Goal: Task Accomplishment & Management: Manage account settings

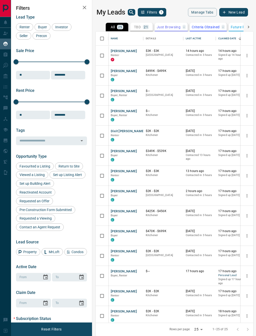
scroll to position [291, 158]
click at [125, 310] on button "[PERSON_NAME]" at bounding box center [124, 311] width 26 height 5
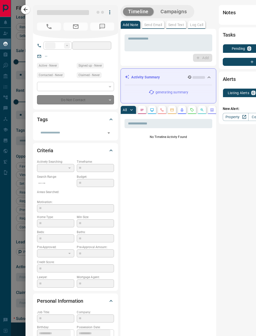
type input "**"
type input "**********"
type input "**"
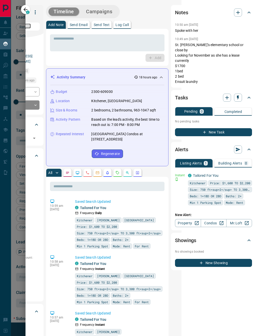
scroll to position [0, 77]
click at [186, 224] on link "Property" at bounding box center [188, 223] width 26 height 8
click at [212, 173] on link "Tailored For You" at bounding box center [206, 175] width 26 height 4
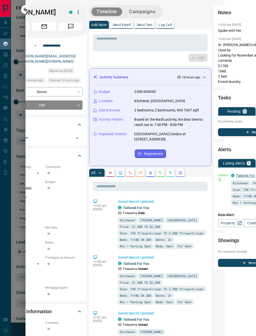
scroll to position [0, 32]
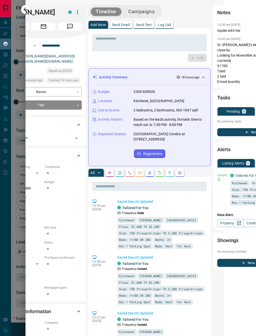
click at [109, 173] on icon "Notes" at bounding box center [109, 173] width 3 height 2
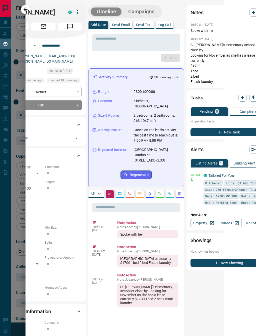
click at [121, 192] on icon "Lead Browsing Activity" at bounding box center [120, 194] width 4 height 4
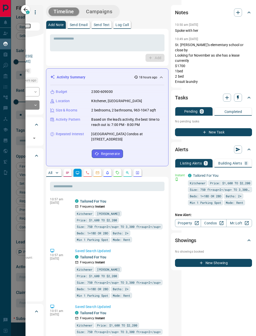
scroll to position [0, 77]
click at [229, 128] on button "New Task" at bounding box center [213, 132] width 77 height 8
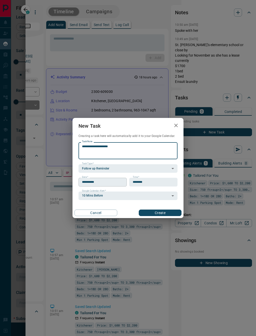
type textarea "**********"
click at [109, 182] on input "**********" at bounding box center [101, 182] width 45 height 9
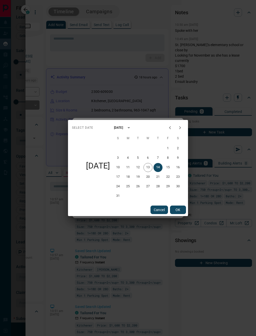
click at [183, 127] on button "Next month" at bounding box center [180, 128] width 10 height 10
click at [148, 169] on button "17" at bounding box center [148, 167] width 9 height 9
type input "**********"
click at [180, 211] on button "OK" at bounding box center [178, 209] width 16 height 9
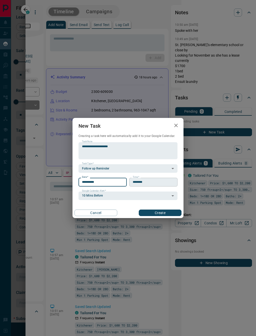
click at [158, 181] on input "********" at bounding box center [151, 182] width 45 height 9
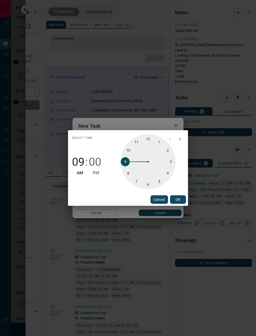
type input "********"
click at [180, 201] on button "OK" at bounding box center [178, 199] width 16 height 9
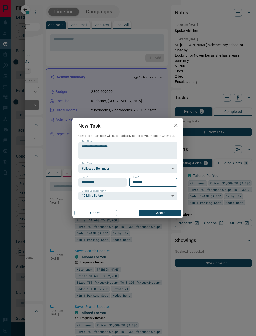
click at [164, 213] on button "Create" at bounding box center [160, 212] width 43 height 7
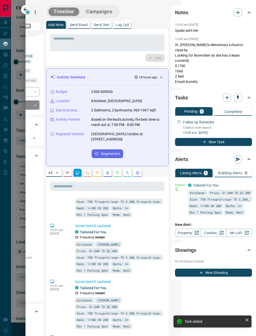
scroll to position [0, 77]
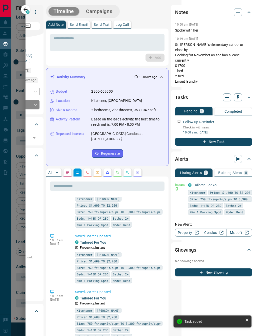
click at [32, 11] on icon "button" at bounding box center [35, 12] width 6 height 6
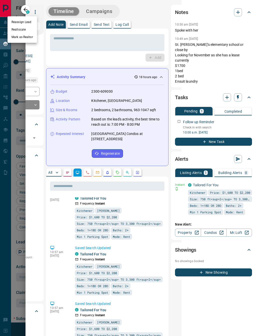
scroll to position [121, 0]
click at [42, 5] on div at bounding box center [128, 168] width 256 height 336
click at [32, 10] on icon "button" at bounding box center [35, 12] width 6 height 6
click at [84, 61] on div at bounding box center [128, 168] width 256 height 336
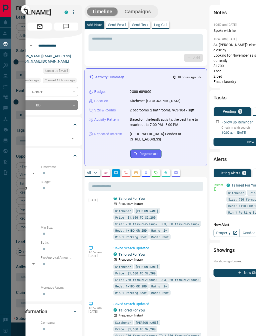
scroll to position [0, 36]
click at [28, 8] on icon "button" at bounding box center [26, 10] width 6 height 6
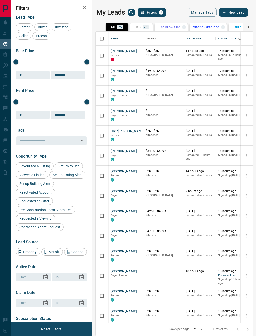
click at [29, 8] on h2 "Filters" at bounding box center [51, 8] width 71 height 6
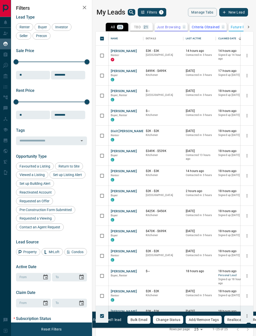
click at [170, 320] on button "Change Status" at bounding box center [168, 319] width 31 height 9
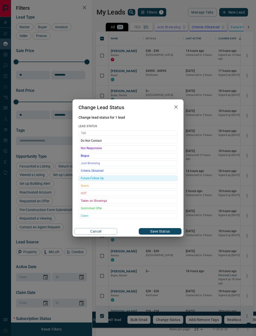
click at [113, 180] on span "Future Follow Up" at bounding box center [128, 178] width 95 height 5
click at [166, 233] on button "Save Status" at bounding box center [160, 231] width 43 height 7
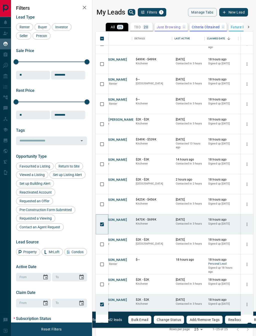
scroll to position [11, 11]
click at [238, 25] on p "Future Follow Up" at bounding box center [245, 27] width 28 height 4
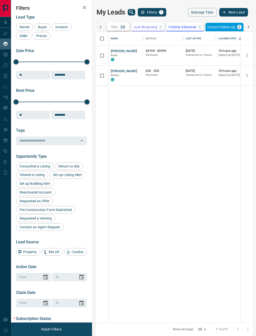
scroll to position [0, 0]
click at [102, 25] on icon at bounding box center [100, 27] width 5 height 5
click at [119, 27] on p "25" at bounding box center [120, 27] width 4 height 4
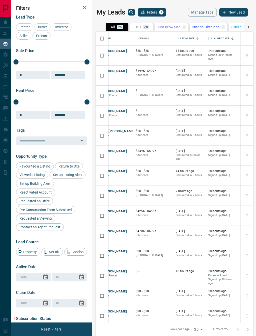
scroll to position [0, 11]
click at [191, 37] on div "Last Active" at bounding box center [183, 39] width 16 height 14
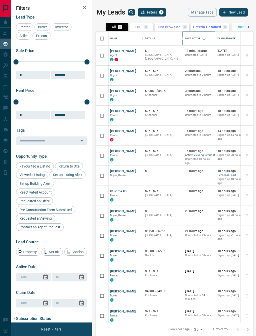
scroll to position [0, 1]
click at [121, 72] on button "[PERSON_NAME]" at bounding box center [123, 71] width 26 height 5
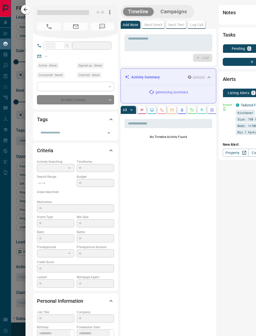
type input "**"
type input "**********"
type input "**"
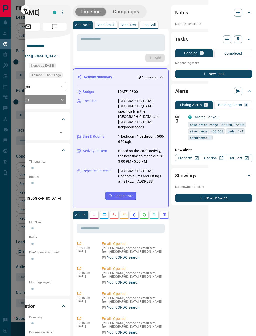
scroll to position [0, 48]
click at [249, 117] on icon "button" at bounding box center [249, 116] width 5 height 5
click at [242, 136] on link "Edit" at bounding box center [239, 134] width 11 height 5
click at [202, 256] on div at bounding box center [128, 168] width 256 height 336
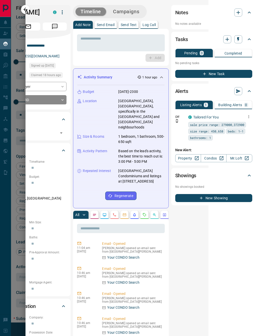
click at [249, 116] on icon "button" at bounding box center [249, 116] width 5 height 5
click at [242, 135] on link "Edit" at bounding box center [239, 134] width 11 height 5
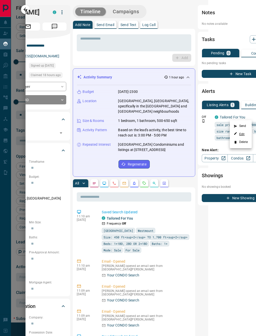
click at [239, 134] on link "Edit" at bounding box center [239, 134] width 11 height 5
click at [183, 258] on div at bounding box center [128, 168] width 256 height 336
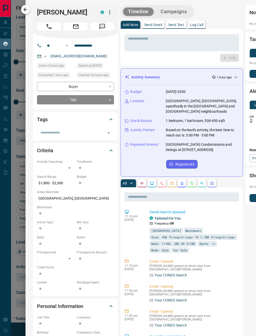
click at [30, 9] on button "button" at bounding box center [25, 9] width 9 height 9
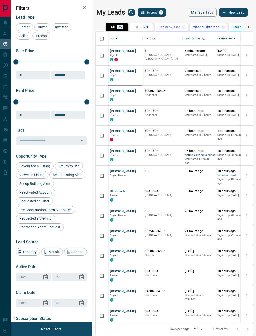
click at [28, 8] on h2 "Filters" at bounding box center [51, 8] width 71 height 6
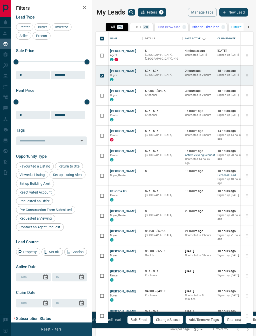
click at [171, 318] on button "Change Status" at bounding box center [168, 319] width 31 height 9
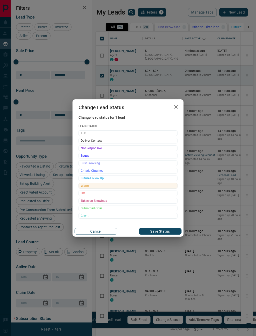
click at [107, 186] on span "Warm" at bounding box center [128, 185] width 95 height 5
click at [124, 194] on span "HOT" at bounding box center [128, 193] width 95 height 5
click at [163, 233] on button "Save Status" at bounding box center [160, 231] width 43 height 7
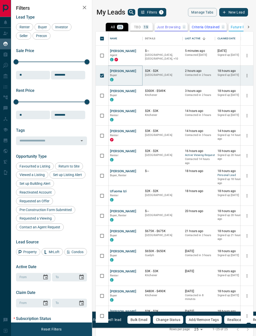
click at [120, 73] on button "[PERSON_NAME]" at bounding box center [123, 71] width 26 height 5
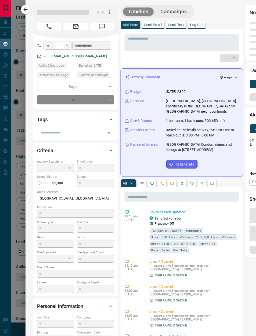
type input "*"
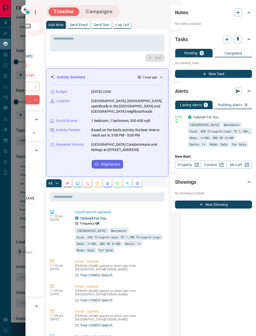
scroll to position [0, 77]
click at [207, 119] on link "Tailored For You" at bounding box center [206, 117] width 26 height 4
click at [249, 118] on icon "button" at bounding box center [248, 116] width 5 height 5
click at [242, 135] on link "Edit" at bounding box center [239, 134] width 11 height 5
click at [221, 280] on div at bounding box center [128, 168] width 256 height 336
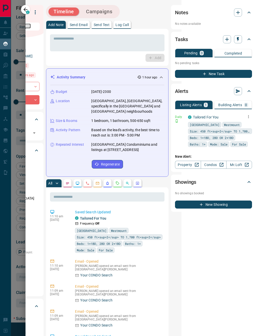
scroll to position [0, 0]
click at [105, 57] on div "Add" at bounding box center [107, 58] width 115 height 8
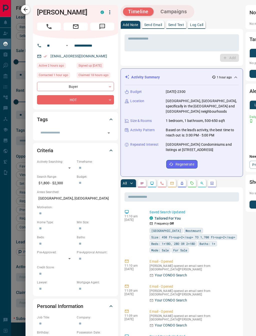
click at [30, 10] on button "button" at bounding box center [25, 9] width 9 height 9
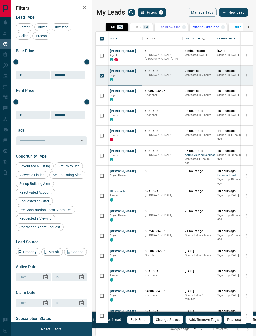
click at [119, 73] on button "[PERSON_NAME]" at bounding box center [123, 71] width 26 height 5
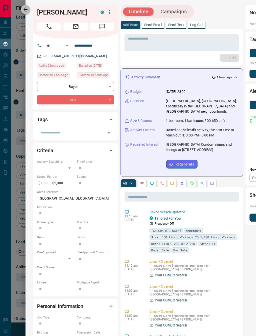
click at [30, 11] on button "button" at bounding box center [25, 9] width 9 height 9
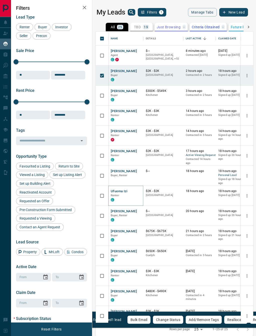
click at [118, 191] on button "Ufuoma Izi" at bounding box center [119, 191] width 17 height 5
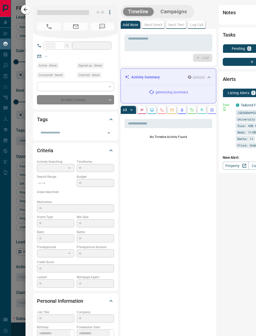
type input "**"
type input "**********"
type input "**"
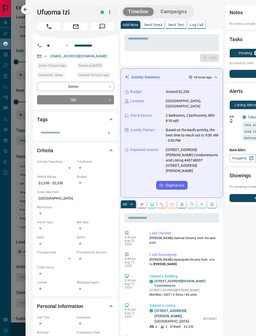
click at [155, 28] on button "Send Email" at bounding box center [153, 25] width 22 height 8
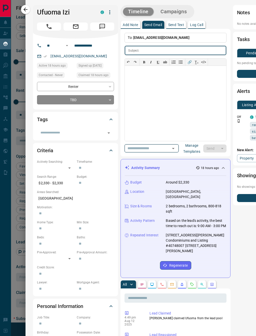
click at [171, 150] on icon "Open" at bounding box center [173, 148] width 6 height 6
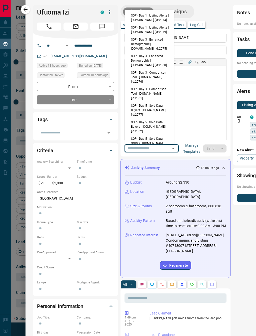
click at [154, 19] on li "SOP - Day 1 | Listing Alerts | [DOMAIN_NAME] [id:2074]" at bounding box center [149, 18] width 49 height 12
type input "**********"
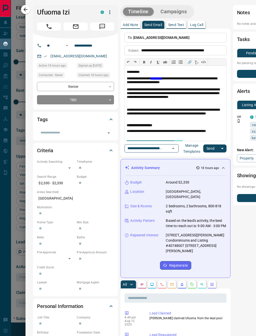
click at [208, 151] on button "Send" at bounding box center [210, 148] width 15 height 8
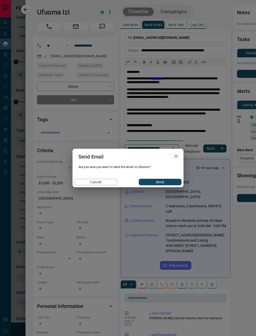
click at [167, 183] on button "Send" at bounding box center [160, 182] width 43 height 7
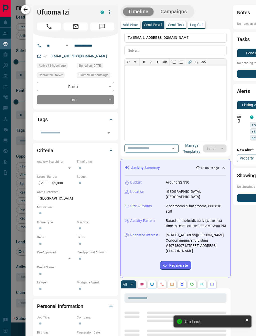
click at [28, 10] on icon "button" at bounding box center [26, 10] width 6 height 6
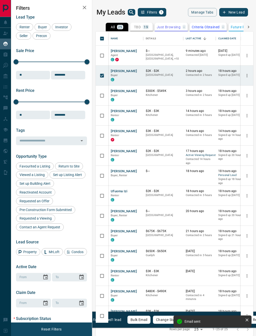
click at [31, 9] on h2 "Filters" at bounding box center [51, 8] width 71 height 6
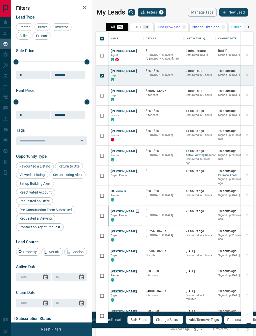
click at [124, 211] on button "[PERSON_NAME]" at bounding box center [124, 211] width 26 height 5
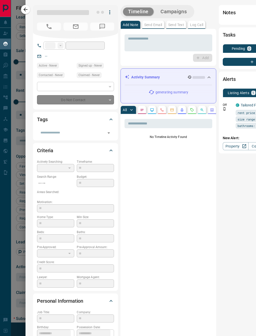
type input "**"
type input "**********"
type input "**"
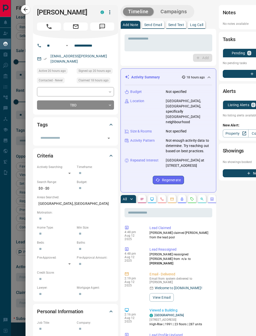
click at [152, 25] on p "Send Email" at bounding box center [153, 25] width 18 height 4
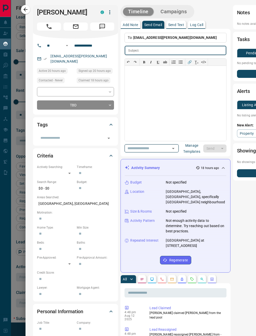
click at [171, 150] on icon "Open" at bounding box center [173, 148] width 6 height 6
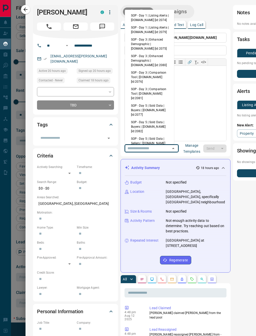
click at [156, 19] on li "SOP - Day 1 | Listing Alerts | [DOMAIN_NAME] [id:2074]" at bounding box center [149, 18] width 49 height 12
type input "**********"
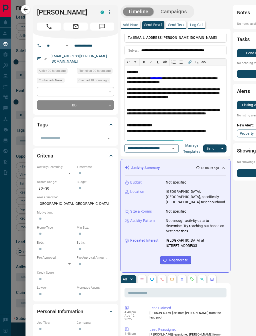
click at [208, 149] on button "Send" at bounding box center [210, 148] width 15 height 8
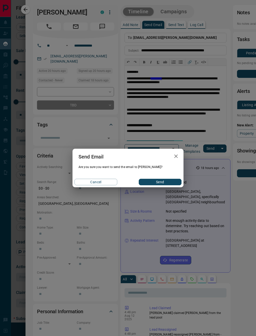
click at [156, 181] on button "Send" at bounding box center [160, 182] width 43 height 7
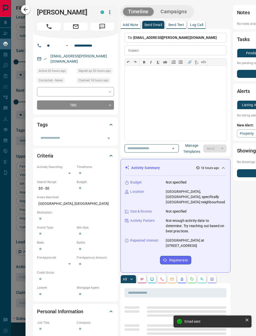
click at [30, 11] on button "button" at bounding box center [25, 9] width 9 height 9
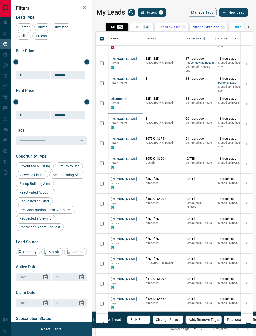
scroll to position [93, 0]
click at [120, 179] on button "[PERSON_NAME]" at bounding box center [124, 178] width 26 height 5
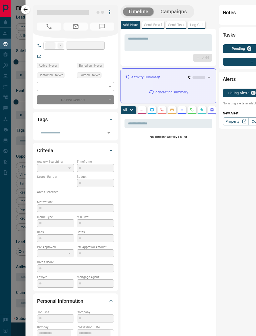
type input "**"
type input "**********"
type input "**"
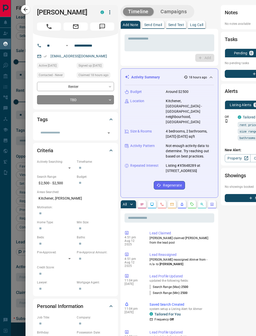
click at [151, 24] on p "Send Email" at bounding box center [153, 25] width 18 height 4
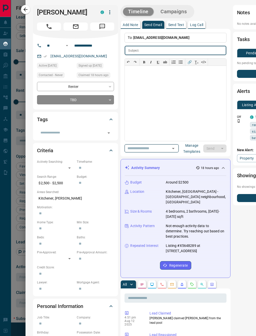
click at [170, 149] on icon "Open" at bounding box center [173, 148] width 6 height 6
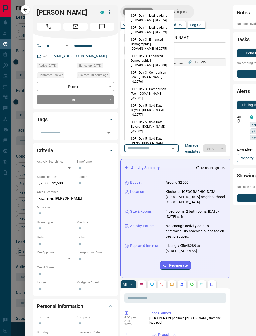
click at [155, 18] on li "SOP - Day 1 | Listing Alerts | [DOMAIN_NAME] [id:2074]" at bounding box center [149, 18] width 49 height 12
type input "**********"
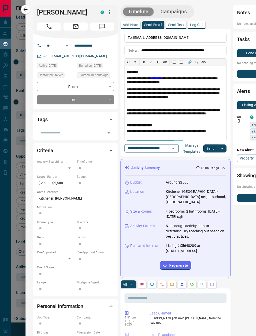
click at [206, 149] on button "Send" at bounding box center [210, 148] width 15 height 8
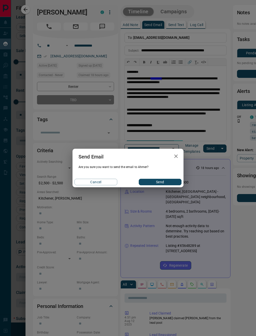
click at [160, 182] on button "Send" at bounding box center [160, 182] width 43 height 7
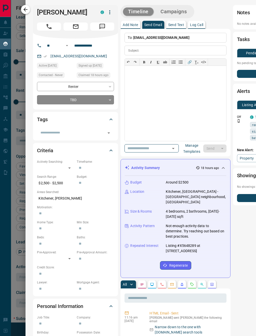
click at [30, 8] on button "button" at bounding box center [25, 9] width 9 height 9
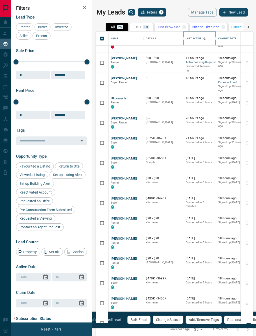
click at [199, 38] on div "Last Active" at bounding box center [194, 39] width 16 height 14
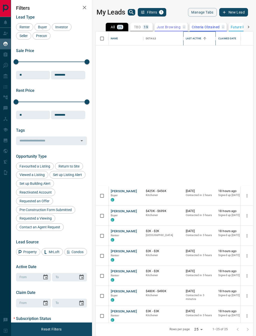
scroll to position [0, 0]
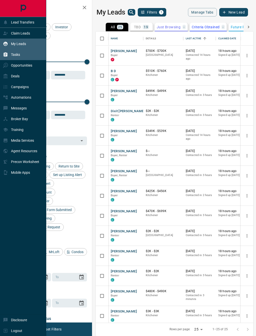
click at [8, 58] on div "Tasks" at bounding box center [11, 55] width 17 height 8
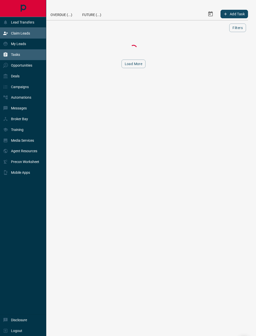
click at [9, 39] on div "Claim Leads" at bounding box center [23, 33] width 46 height 11
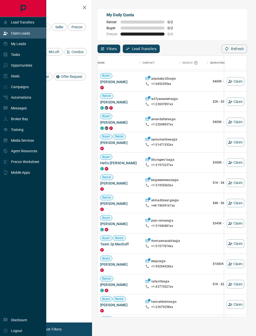
scroll to position [18, 0]
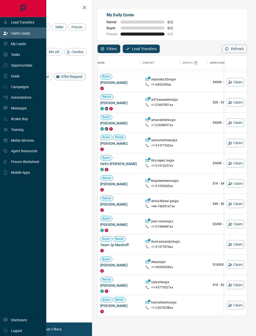
click at [80, 79] on span "Offer Request" at bounding box center [71, 77] width 25 height 4
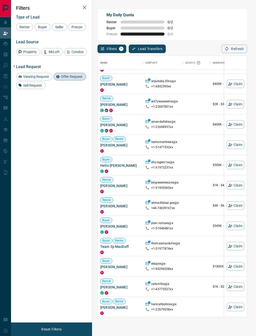
scroll to position [0, 0]
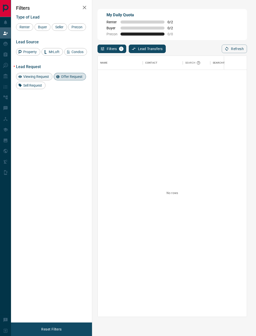
click at [44, 79] on span "Viewing Request" at bounding box center [36, 77] width 29 height 4
click at [35, 87] on span "Sell Request" at bounding box center [33, 85] width 22 height 4
click at [75, 79] on span "Offer Request" at bounding box center [71, 77] width 25 height 4
click at [42, 79] on span "Viewing Request" at bounding box center [36, 77] width 29 height 4
click at [33, 87] on span "Sell Request" at bounding box center [33, 85] width 22 height 4
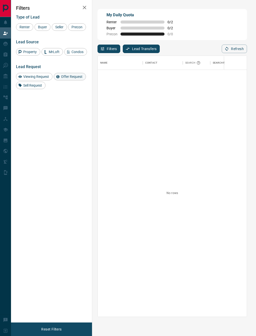
click at [67, 79] on span "Offer Request" at bounding box center [71, 77] width 25 height 4
click at [72, 79] on span "Offer Request" at bounding box center [71, 77] width 25 height 4
click at [45, 27] on span "Buyer" at bounding box center [42, 27] width 13 height 4
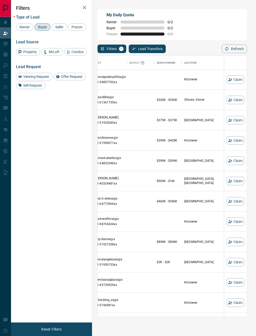
scroll to position [1307, 65]
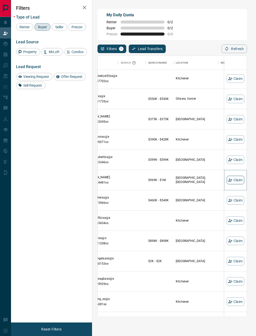
click at [236, 181] on button "Claim" at bounding box center [236, 180] width 18 height 9
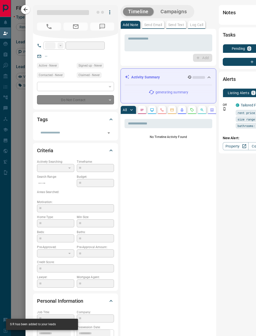
type input "**"
type input "**********"
type input "**"
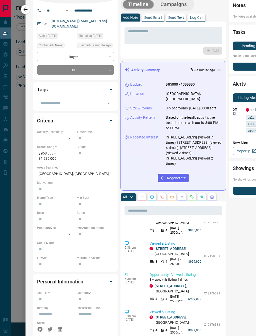
scroll to position [202, 0]
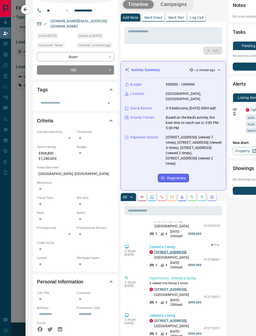
click at [175, 254] on link "[STREET_ADDRESS]" at bounding box center [171, 252] width 32 height 4
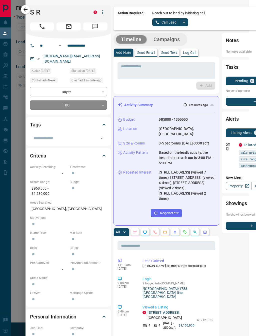
scroll to position [0, 7]
click at [193, 52] on p "Log Call" at bounding box center [189, 53] width 13 height 4
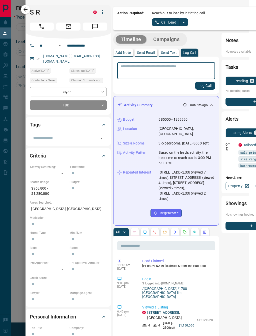
click at [170, 67] on textarea at bounding box center [166, 70] width 91 height 13
type textarea "**********"
click at [198, 86] on button "Log Call" at bounding box center [205, 86] width 20 height 8
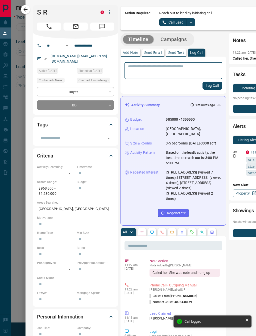
scroll to position [0, 0]
click at [111, 135] on icon "Open" at bounding box center [109, 138] width 6 height 6
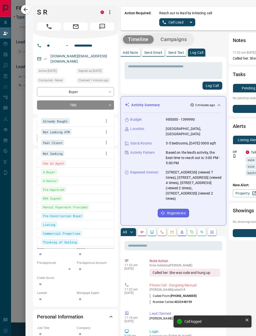
click at [85, 132] on div "Not Looking ATM" at bounding box center [75, 132] width 69 height 8
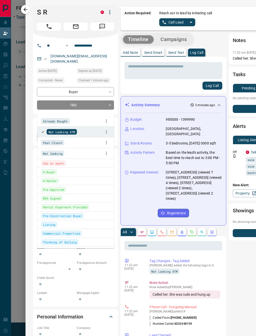
click at [130, 89] on div "Log Call" at bounding box center [174, 86] width 98 height 8
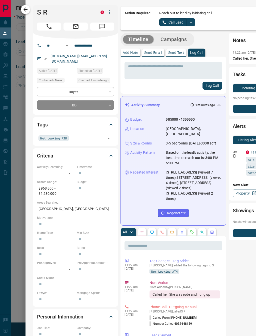
click at [30, 8] on button "button" at bounding box center [25, 9] width 9 height 9
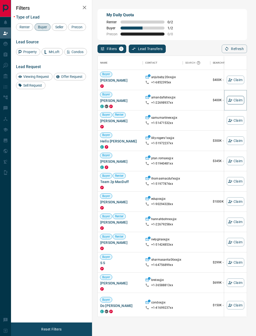
click at [236, 101] on button "Claim" at bounding box center [236, 100] width 18 height 9
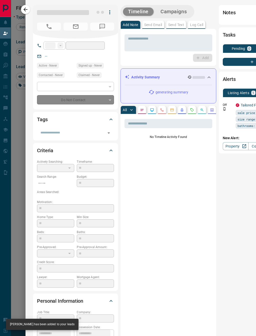
type input "**"
type input "**********"
type input "**"
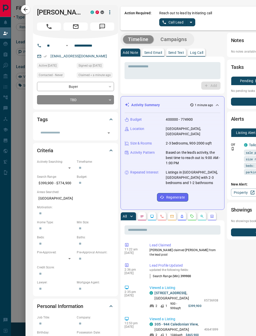
click at [194, 23] on icon "split button" at bounding box center [191, 22] width 6 height 6
click at [183, 41] on li "Log Manual Call" at bounding box center [177, 40] width 31 height 8
click at [183, 21] on button "Log Manual Call" at bounding box center [175, 22] width 33 height 8
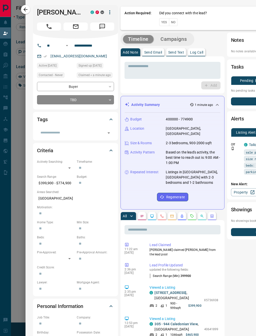
click at [176, 24] on button "No" at bounding box center [173, 22] width 9 height 8
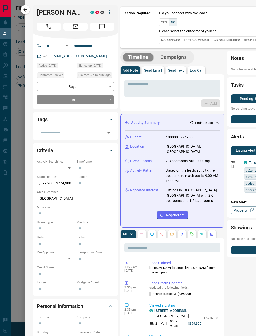
click at [204, 40] on button "Left Voicemail" at bounding box center [197, 40] width 30 height 8
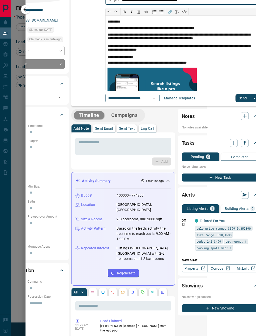
scroll to position [36, 49]
click at [236, 97] on button "Send" at bounding box center [243, 98] width 15 height 8
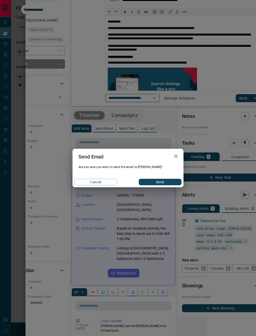
click at [169, 182] on button "Send" at bounding box center [160, 182] width 43 height 7
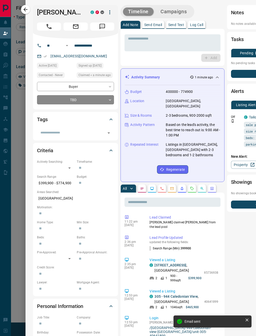
scroll to position [0, 0]
click at [30, 9] on button "button" at bounding box center [25, 9] width 9 height 9
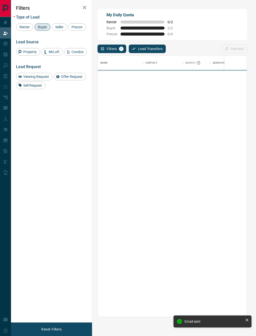
scroll to position [260, 149]
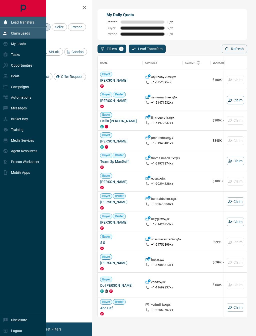
click at [8, 24] on div "Lead Transfers" at bounding box center [18, 22] width 31 height 8
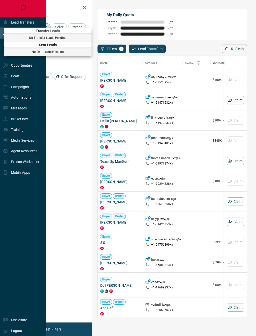
click at [72, 116] on div at bounding box center [128, 168] width 256 height 336
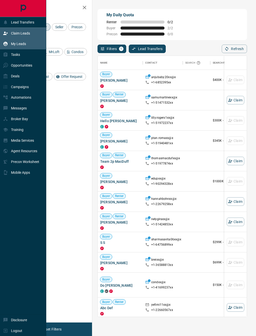
click at [25, 46] on p "My Leads" at bounding box center [18, 44] width 15 height 4
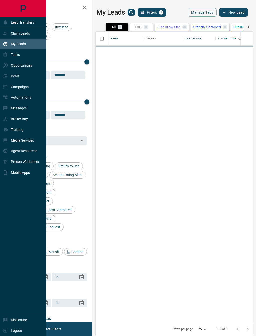
scroll to position [291, 158]
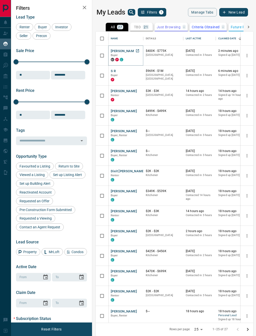
click at [127, 51] on button "[PERSON_NAME]" at bounding box center [124, 51] width 26 height 5
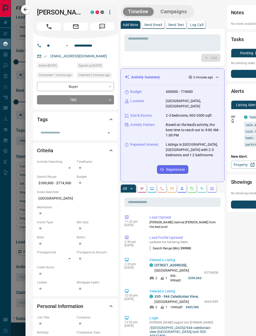
scroll to position [0, 0]
click at [153, 25] on p "Send Email" at bounding box center [153, 25] width 18 height 4
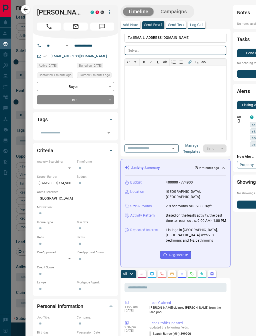
click at [172, 149] on button "Open" at bounding box center [173, 148] width 7 height 7
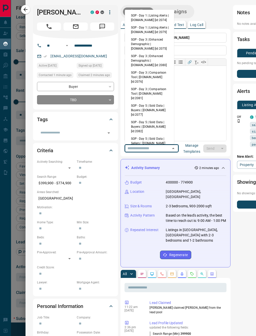
click at [154, 17] on li "SOP - Day 1 | Listing Alerts | [DOMAIN_NAME] [id:2074]" at bounding box center [149, 18] width 49 height 12
type input "**********"
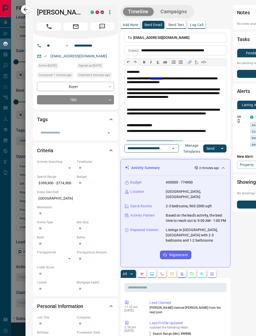
click at [209, 148] on button "Send" at bounding box center [210, 148] width 15 height 8
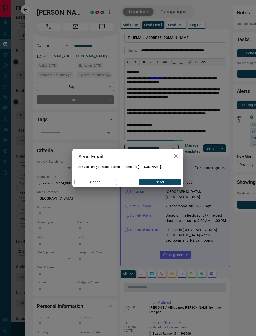
click at [164, 181] on button "Send" at bounding box center [160, 182] width 43 height 7
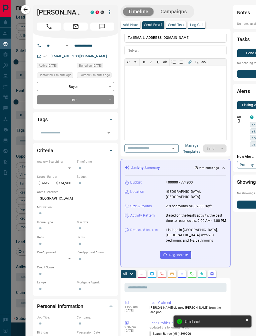
click at [203, 26] on p "Log Call" at bounding box center [196, 25] width 13 height 4
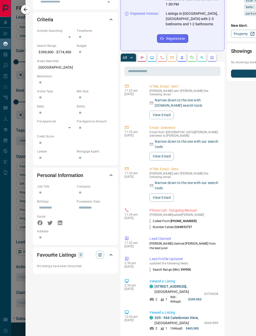
scroll to position [131, 0]
click at [171, 84] on p "HTML Email - Sent" at bounding box center [184, 86] width 69 height 5
click at [163, 111] on button "View Email" at bounding box center [162, 115] width 24 height 9
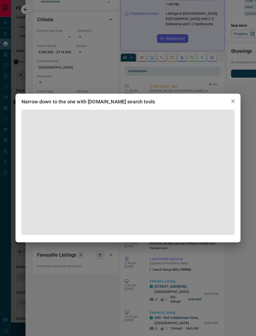
click at [234, 102] on icon "button" at bounding box center [233, 101] width 6 height 6
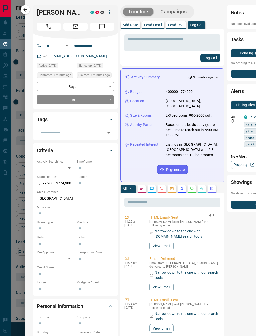
scroll to position [0, 0]
click at [30, 8] on button "button" at bounding box center [25, 9] width 9 height 9
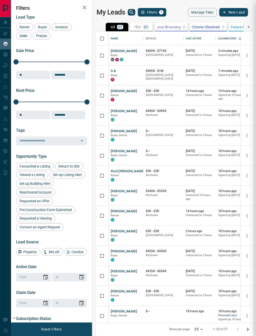
click at [28, 11] on h2 "Filters" at bounding box center [51, 8] width 71 height 6
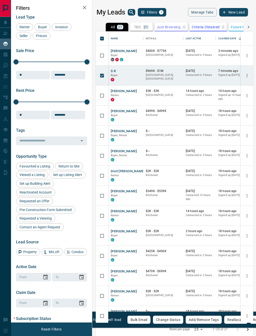
click at [171, 319] on button "Change Status" at bounding box center [168, 319] width 31 height 9
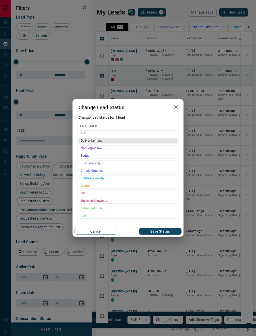
click at [111, 141] on span "Do Not Contact" at bounding box center [128, 140] width 95 height 5
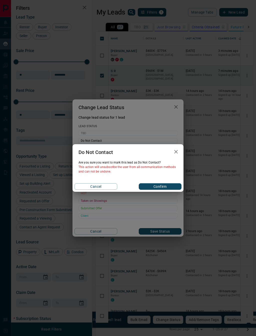
click at [164, 186] on button "Confirm" at bounding box center [160, 186] width 43 height 7
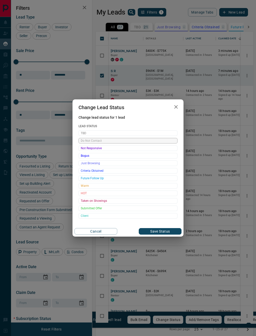
click at [163, 230] on button "Save Status" at bounding box center [160, 231] width 43 height 7
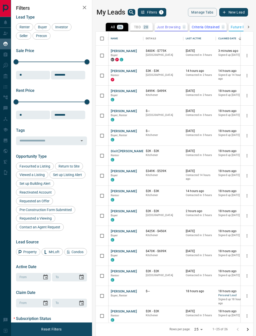
click at [137, 27] on p "TBD" at bounding box center [137, 27] width 7 height 4
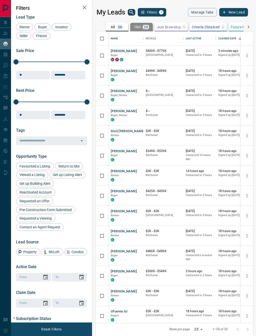
click at [118, 24] on button "All 26" at bounding box center [117, 27] width 23 height 9
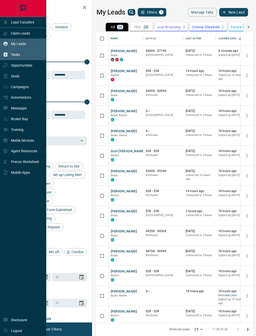
click at [6, 57] on icon at bounding box center [6, 54] width 4 height 4
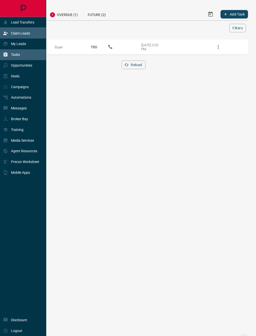
click at [28, 37] on div "Claim Leads" at bounding box center [16, 33] width 27 height 8
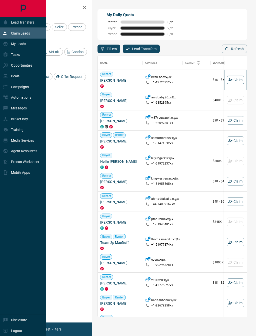
click at [238, 82] on button "Claim" at bounding box center [236, 80] width 18 height 9
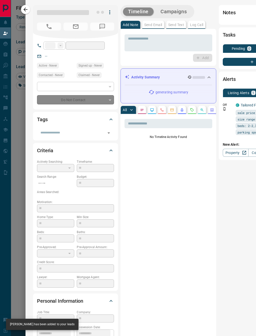
type input "**"
type input "**********"
type input "**"
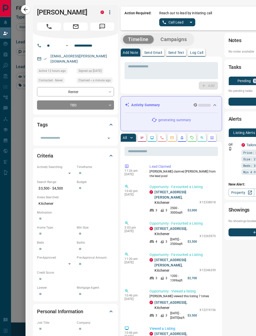
click at [179, 22] on link "Call Lead" at bounding box center [173, 22] width 28 height 8
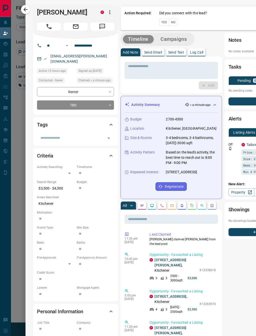
click at [165, 21] on button "Yes" at bounding box center [164, 22] width 10 height 8
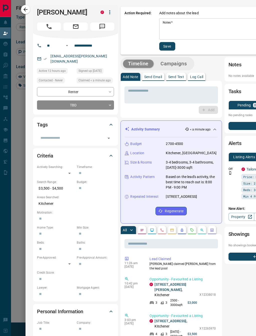
click at [199, 30] on textarea "Notes   *" at bounding box center [232, 29] width 139 height 17
type textarea "**********"
click at [175, 46] on button "Save" at bounding box center [167, 46] width 16 height 9
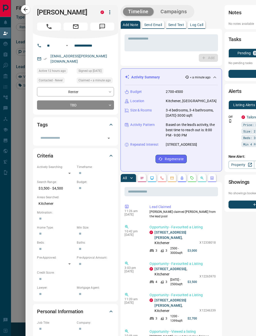
click at [113, 122] on icon at bounding box center [111, 125] width 6 height 6
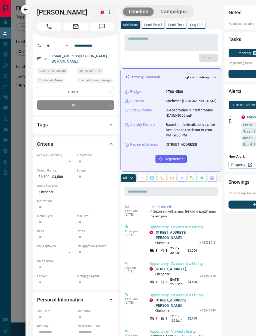
click at [113, 122] on icon at bounding box center [111, 125] width 6 height 6
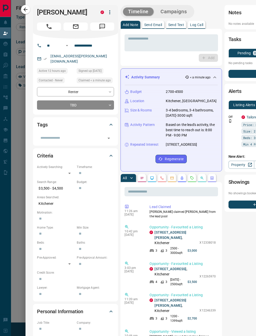
click at [114, 122] on icon at bounding box center [111, 125] width 6 height 6
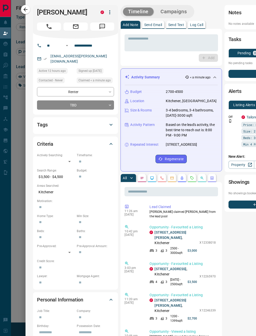
click at [92, 119] on div "Tags" at bounding box center [75, 125] width 77 height 12
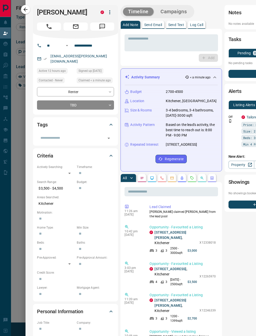
click at [92, 119] on div "Tags" at bounding box center [75, 125] width 77 height 12
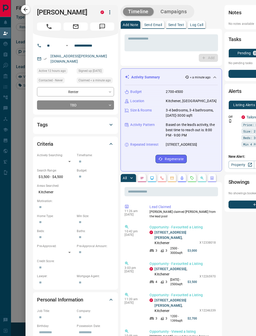
click at [29, 11] on button "button" at bounding box center [25, 9] width 9 height 9
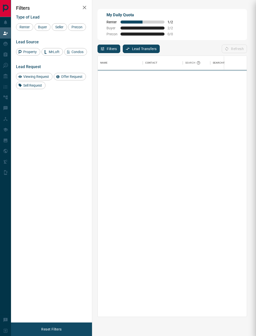
scroll to position [0, 0]
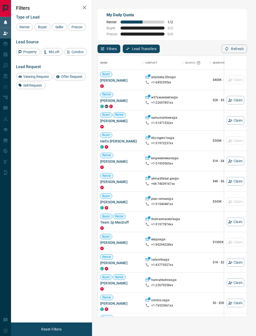
click at [10, 26] on div "Lead Transfers" at bounding box center [18, 22] width 31 height 8
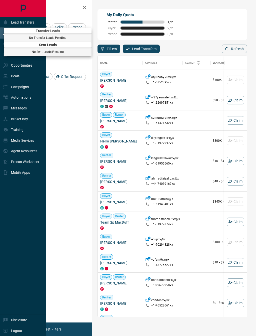
click at [32, 75] on div at bounding box center [128, 168] width 256 height 336
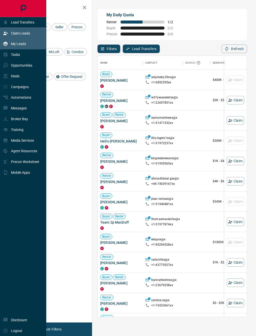
click at [25, 48] on div "My Leads" at bounding box center [14, 44] width 23 height 8
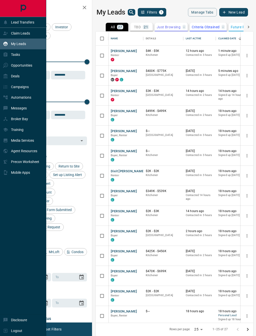
scroll to position [291, 158]
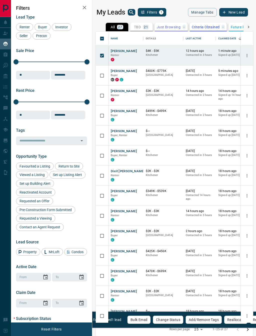
click at [168, 321] on button "Change Status" at bounding box center [168, 319] width 31 height 9
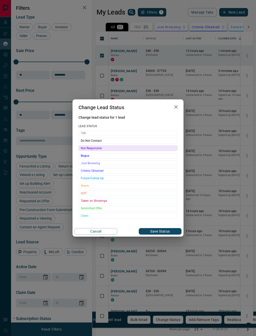
click at [109, 150] on span "Not Responsive" at bounding box center [128, 148] width 95 height 5
click at [123, 133] on span "TBD" at bounding box center [128, 133] width 95 height 5
click at [164, 231] on button "Save Status" at bounding box center [160, 231] width 43 height 7
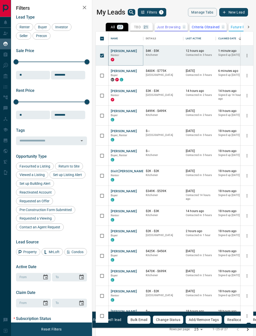
click at [124, 51] on button "[PERSON_NAME]" at bounding box center [124, 51] width 26 height 5
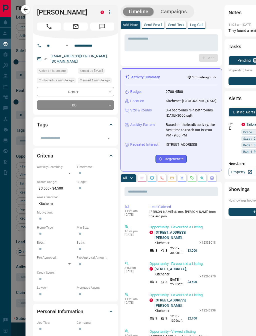
click at [114, 122] on icon at bounding box center [111, 125] width 6 height 6
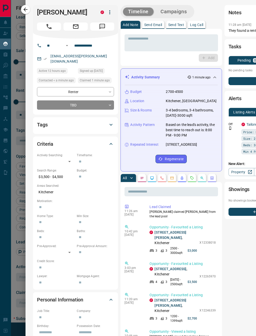
click at [110, 119] on div "Tags" at bounding box center [75, 125] width 77 height 12
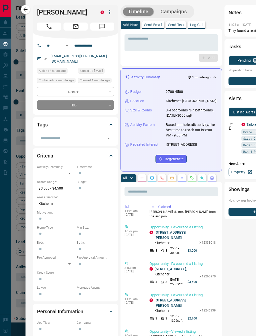
scroll to position [0, 0]
click at [110, 55] on div "[EMAIL_ADDRESS][PERSON_NAME][DOMAIN_NAME]" at bounding box center [75, 59] width 77 height 14
click at [60, 68] on span "Active 12 hours ago" at bounding box center [52, 70] width 27 height 5
click at [71, 119] on body "Lead Transfers Claim Leads My Leads Tasks Opportunities Deals Campaigns Automat…" at bounding box center [128, 167] width 256 height 335
click at [52, 135] on li "No" at bounding box center [55, 136] width 37 height 8
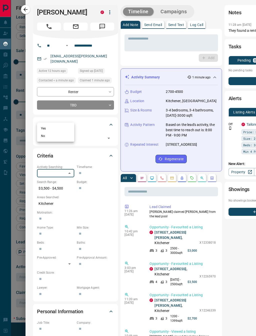
type input "*"
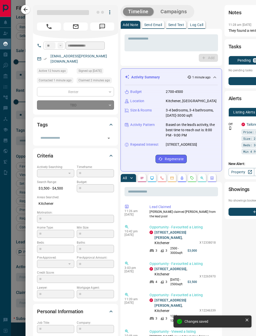
type input "*"
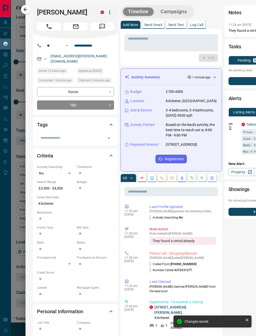
click at [112, 122] on icon at bounding box center [111, 125] width 6 height 6
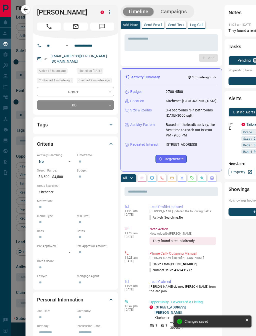
click at [112, 124] on icon at bounding box center [111, 125] width 3 height 2
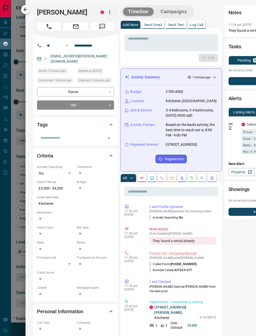
click at [30, 10] on button "button" at bounding box center [25, 9] width 9 height 9
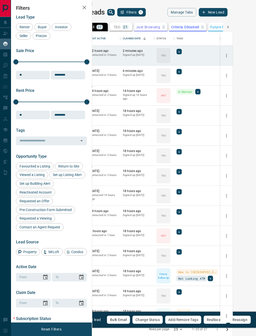
scroll to position [0, 18]
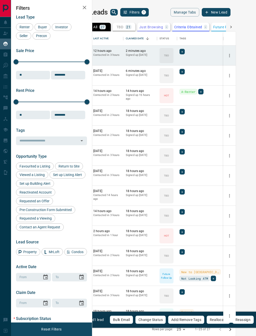
click at [152, 319] on button "Change Status" at bounding box center [150, 319] width 31 height 9
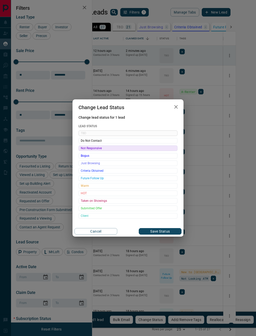
click at [107, 150] on span "Not Responsive" at bounding box center [128, 148] width 95 height 5
click at [159, 231] on button "Save Status" at bounding box center [160, 231] width 43 height 7
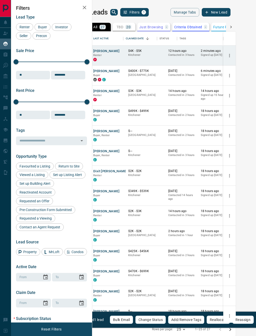
scroll to position [0, 0]
click at [103, 53] on button "[PERSON_NAME]" at bounding box center [106, 51] width 26 height 5
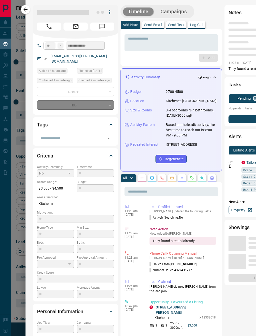
type input "*"
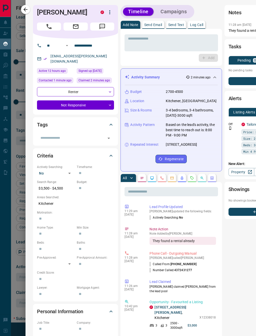
click at [112, 124] on icon at bounding box center [111, 125] width 3 height 2
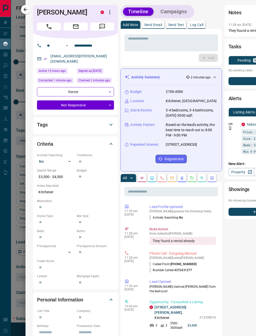
click at [110, 122] on icon at bounding box center [111, 125] width 6 height 6
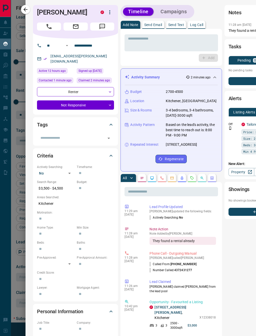
click at [47, 119] on div "Tags" at bounding box center [75, 125] width 77 height 12
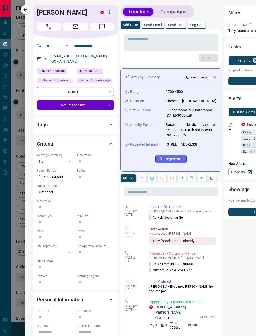
click at [59, 121] on div "Tags" at bounding box center [72, 125] width 71 height 8
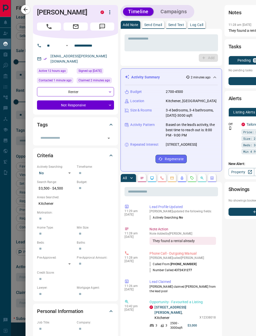
click at [60, 119] on div "Tags" at bounding box center [75, 125] width 77 height 12
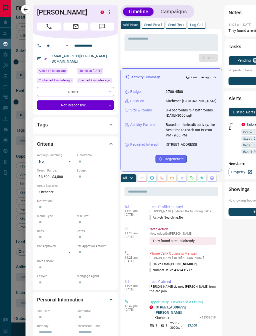
click at [110, 12] on icon "button" at bounding box center [109, 12] width 1 height 4
click at [28, 8] on div at bounding box center [128, 168] width 256 height 336
click at [29, 11] on button "button" at bounding box center [25, 9] width 9 height 9
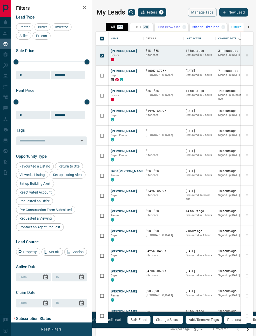
click at [84, 8] on icon "button" at bounding box center [85, 8] width 4 height 4
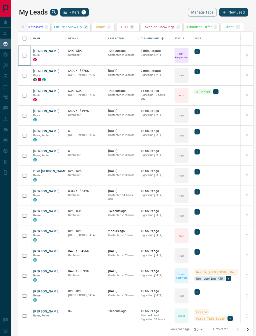
scroll to position [0, 100]
click at [202, 13] on button "Manage Tabs" at bounding box center [202, 12] width 29 height 9
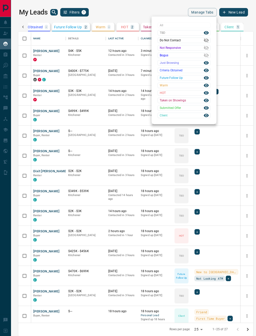
click at [209, 38] on icon at bounding box center [207, 41] width 6 height 6
click at [208, 40] on icon at bounding box center [206, 41] width 5 height 4
click at [153, 6] on div at bounding box center [128, 168] width 256 height 336
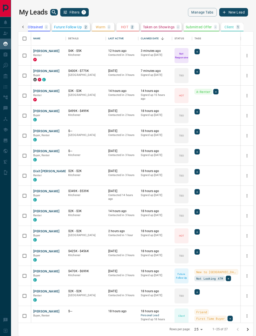
scroll to position [0, 0]
click at [43, 53] on button "[PERSON_NAME]" at bounding box center [46, 51] width 26 height 5
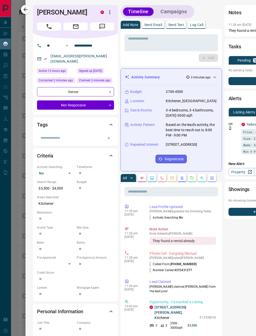
click at [112, 122] on icon at bounding box center [111, 125] width 6 height 6
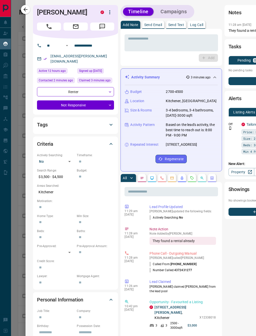
click at [111, 122] on icon at bounding box center [111, 125] width 6 height 6
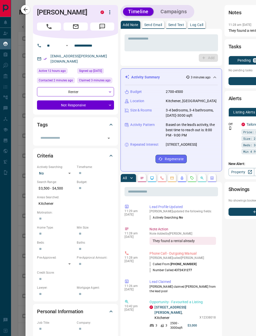
click at [81, 119] on div "Tags" at bounding box center [75, 125] width 77 height 12
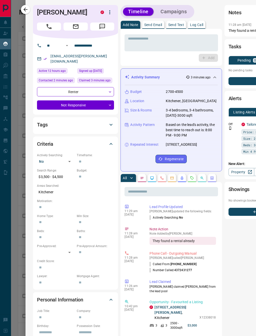
click at [89, 121] on div "Tags" at bounding box center [72, 125] width 71 height 8
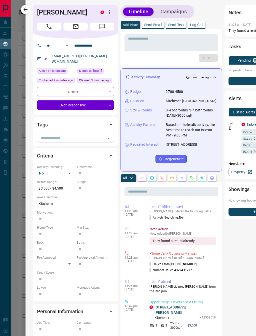
click at [107, 135] on icon "Open" at bounding box center [109, 138] width 6 height 6
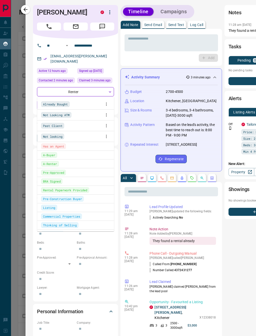
click at [64, 104] on span "Already Bought" at bounding box center [55, 104] width 25 height 5
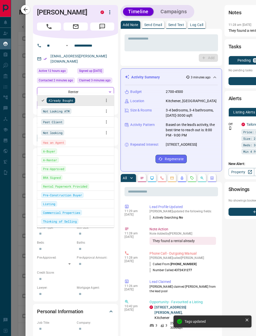
scroll to position [4, 0]
click at [56, 135] on span "Not looking" at bounding box center [53, 132] width 20 height 5
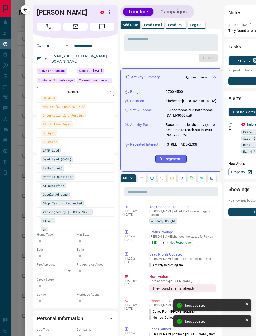
scroll to position [197, 0]
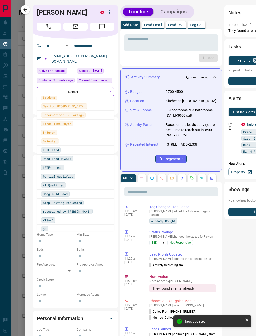
click at [63, 160] on span "Dead Lead (CASL)" at bounding box center [57, 158] width 29 height 5
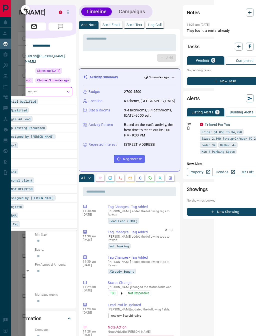
scroll to position [0, 42]
click at [27, 7] on icon "button" at bounding box center [26, 10] width 6 height 6
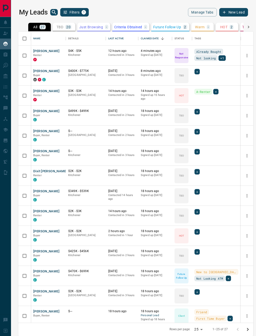
scroll to position [0, 0]
click at [39, 27] on div "All 27" at bounding box center [39, 27] width 12 height 5
click at [69, 26] on p "20" at bounding box center [68, 27] width 4 height 4
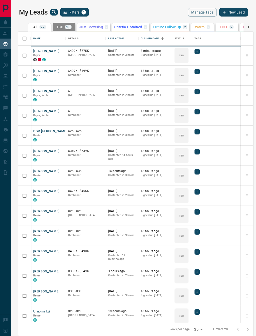
click at [39, 27] on div "All 27" at bounding box center [39, 27] width 12 height 5
